Goal: Task Accomplishment & Management: Use online tool/utility

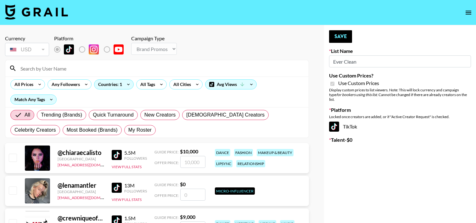
select select "Brand"
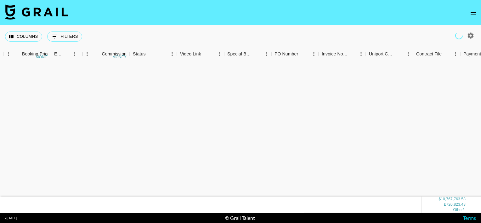
scroll to position [9777, 418]
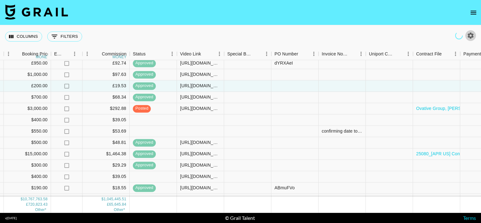
click at [471, 37] on icon "button" at bounding box center [470, 35] width 6 height 6
select select "[DATE]"
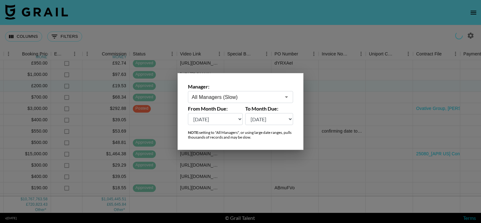
click at [241, 97] on input "All Managers (Slow)" at bounding box center [236, 96] width 89 height 7
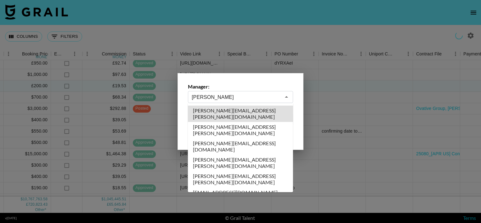
type input "[PERSON_NAME][EMAIL_ADDRESS][PERSON_NAME][DOMAIN_NAME]"
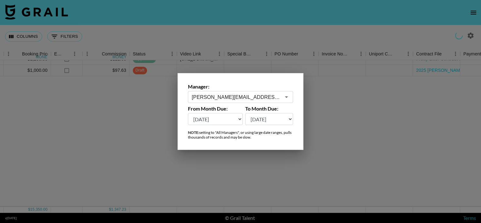
click at [135, 43] on div at bounding box center [240, 111] width 481 height 223
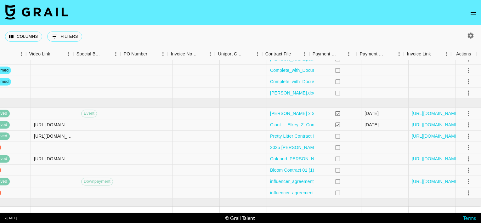
scroll to position [70, 568]
click at [416, 146] on div at bounding box center [431, 147] width 47 height 11
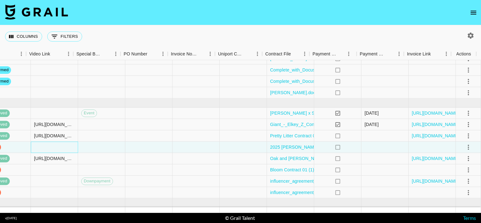
click at [60, 147] on div at bounding box center [54, 147] width 47 height 11
click at [60, 147] on input "text" at bounding box center [54, 146] width 46 height 5
type input "[URL][DOMAIN_NAME]"
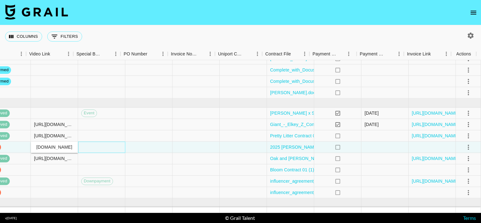
scroll to position [0, 0]
click at [92, 145] on div at bounding box center [101, 147] width 47 height 11
click at [464, 144] on icon "select merge strategy" at bounding box center [468, 147] width 8 height 8
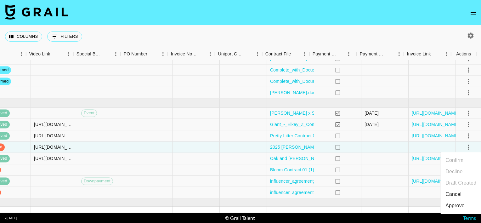
click at [455, 204] on div "Approve" at bounding box center [454, 206] width 19 height 8
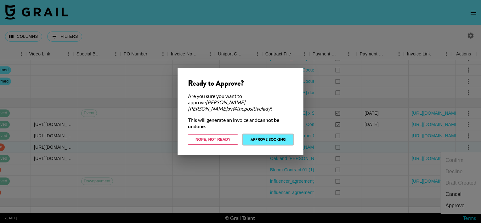
click at [274, 137] on button "Approve Booking" at bounding box center [268, 139] width 50 height 10
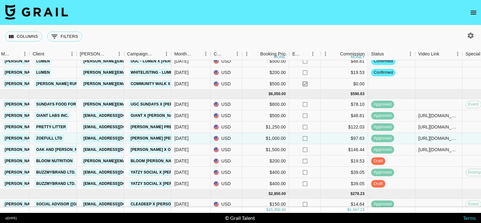
scroll to position [80, 180]
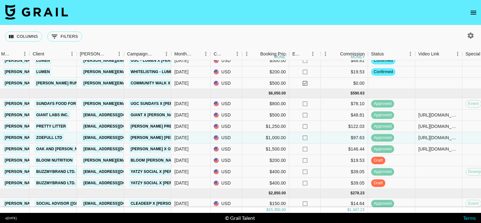
click at [62, 169] on link "BuzzMyBrand Ltd." at bounding box center [56, 172] width 42 height 8
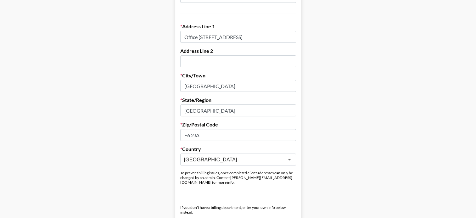
scroll to position [176, 0]
